Goal: Find contact information: Find contact information

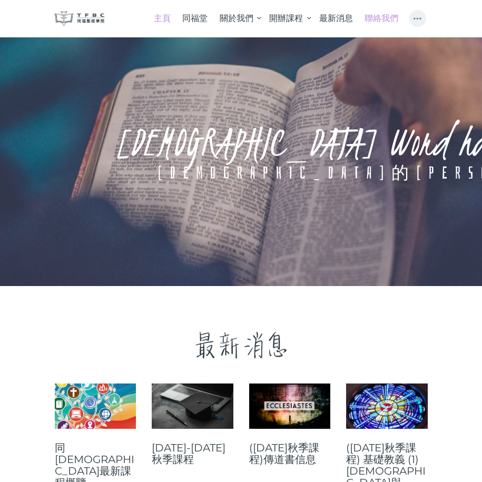
click at [391, 15] on span "聯絡我們" at bounding box center [382, 18] width 34 height 10
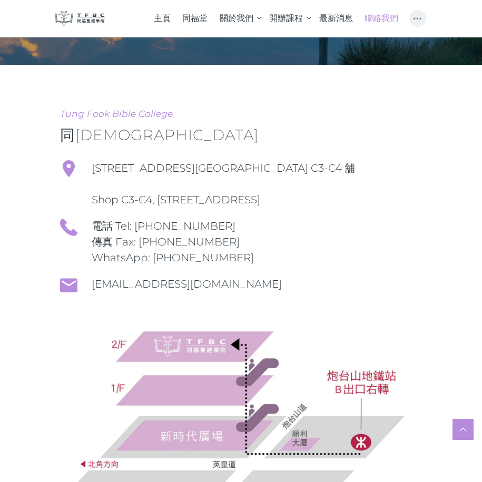
scroll to position [105, 0]
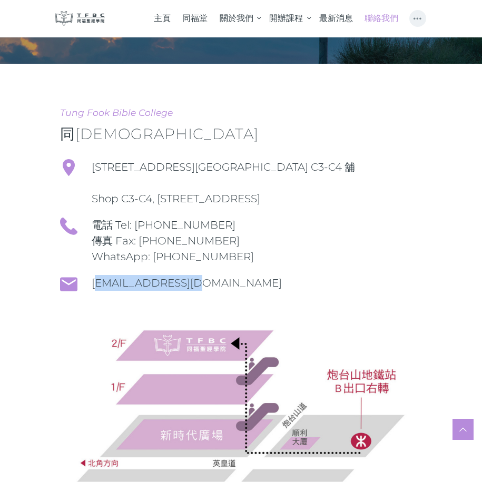
drag, startPoint x: 181, startPoint y: 298, endPoint x: 82, endPoint y: 295, distance: 99.1
click at [82, 295] on div "[EMAIL_ADDRESS][DOMAIN_NAME]" at bounding box center [241, 292] width 362 height 34
copy link "[EMAIL_ADDRESS][DOMAIN_NAME]"
